Goal: Find specific page/section: Find specific page/section

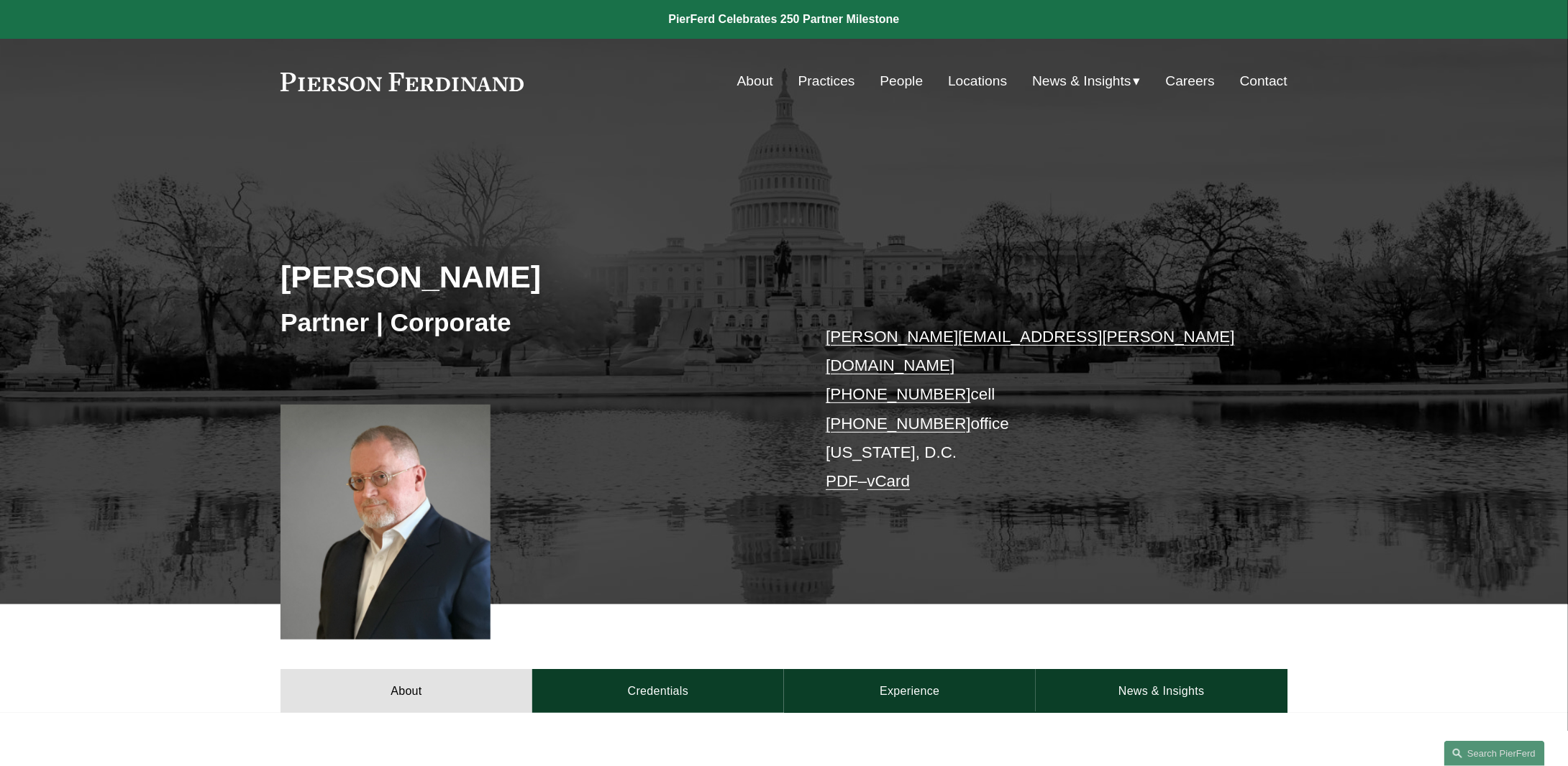
click at [881, 91] on link "People" at bounding box center [902, 80] width 43 height 27
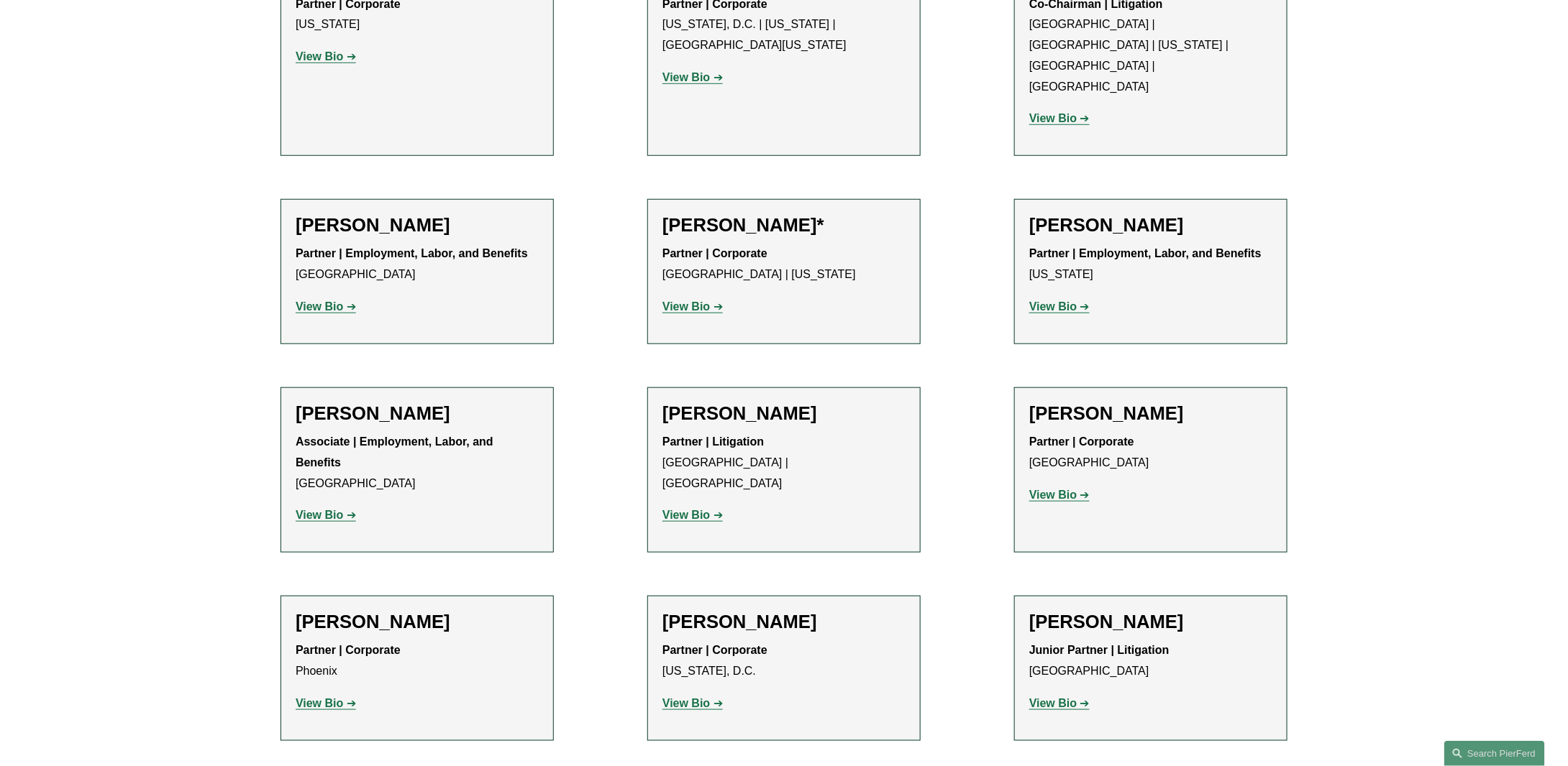
scroll to position [6326, 0]
